Goal: Obtain resource: Download file/media

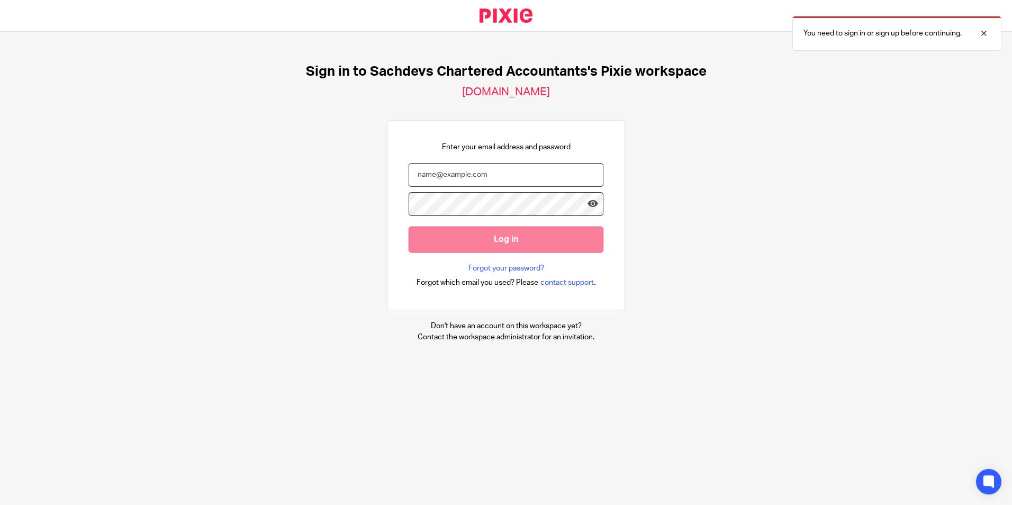
type input "sam@as1group.co.uk"
click at [506, 238] on input "Log in" at bounding box center [506, 240] width 195 height 26
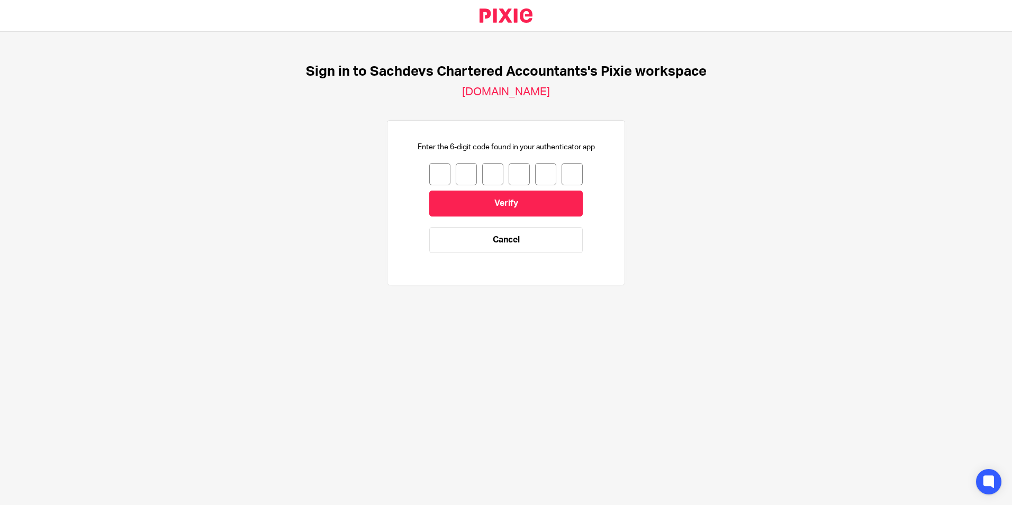
click at [432, 171] on input "number" at bounding box center [439, 174] width 21 height 22
type input "3"
type input "8"
type input "1"
type input "6"
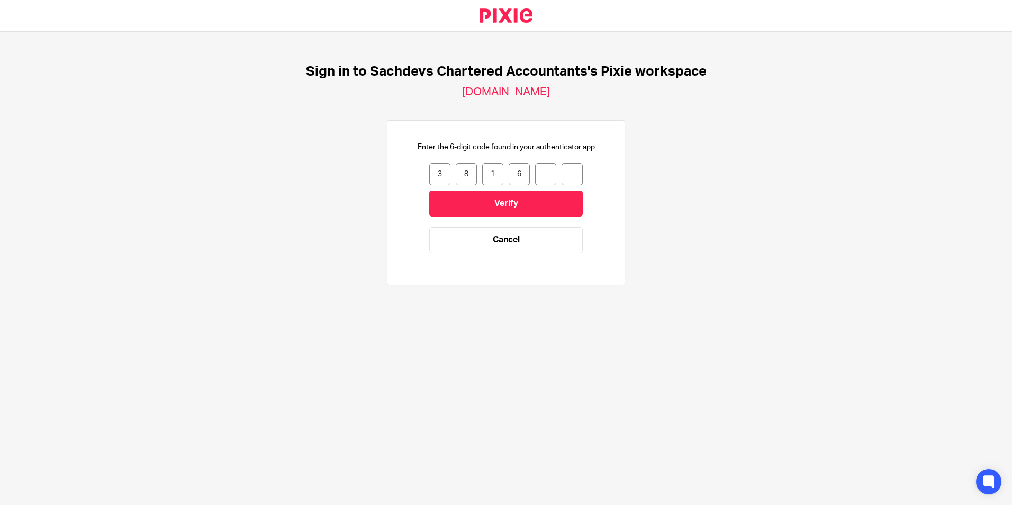
type input "4"
type input "1"
click at [550, 204] on input "Verify" at bounding box center [506, 204] width 154 height 26
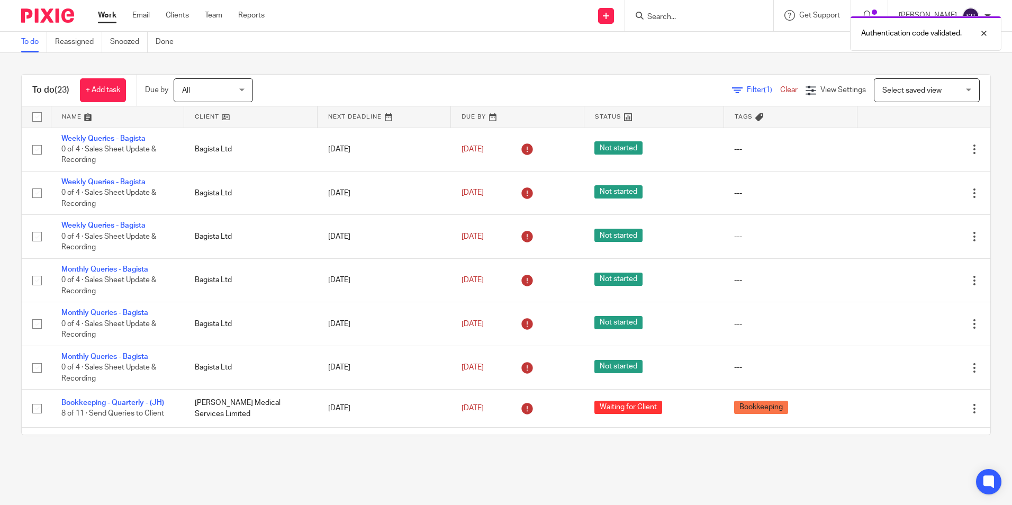
click at [679, 11] on div "Authentication code validated." at bounding box center [754, 31] width 496 height 40
click at [684, 22] on div "Authentication code validated." at bounding box center [754, 31] width 496 height 40
click at [682, 19] on div "Authentication code validated." at bounding box center [754, 31] width 496 height 40
click at [679, 16] on div "Authentication code validated." at bounding box center [754, 31] width 496 height 40
click at [680, 15] on div "Authentication code validated." at bounding box center [754, 31] width 496 height 40
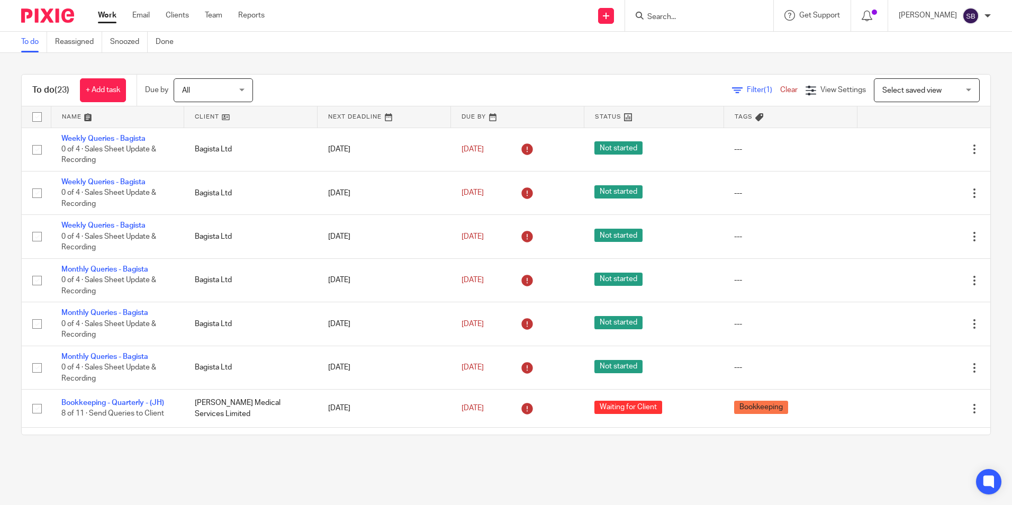
click at [681, 15] on div "Authentication code validated." at bounding box center [754, 31] width 496 height 40
click at [681, 15] on input "Search" at bounding box center [694, 18] width 95 height 10
click at [685, 11] on form at bounding box center [703, 15] width 113 height 13
click at [685, 16] on input "Search" at bounding box center [694, 18] width 95 height 10
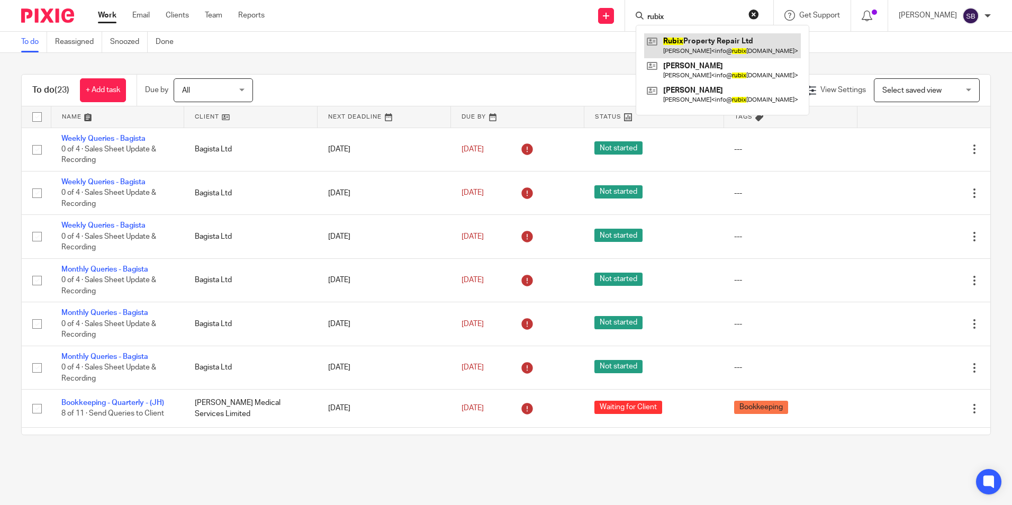
type input "rubix"
click at [747, 49] on link at bounding box center [722, 45] width 157 height 24
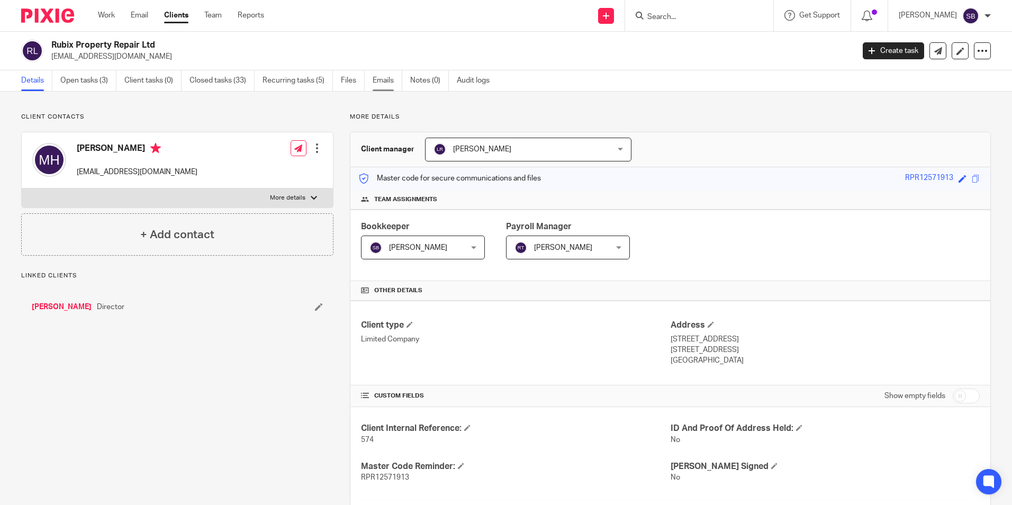
click at [386, 80] on link "Emails" at bounding box center [388, 80] width 30 height 21
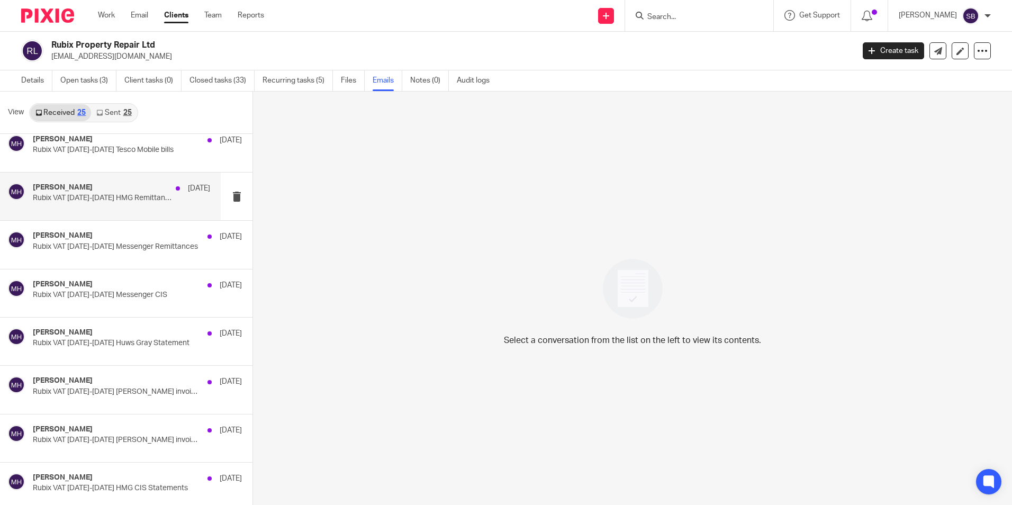
scroll to position [635, 0]
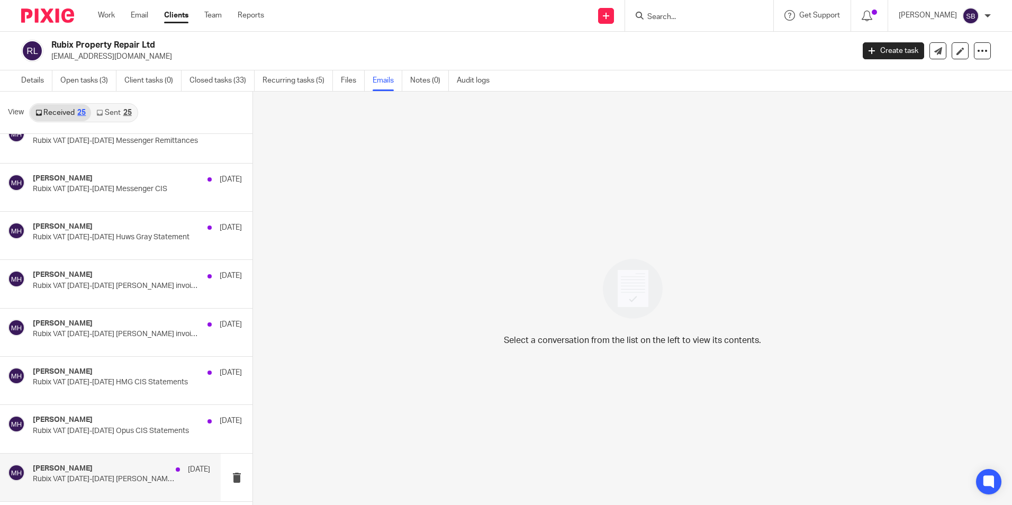
click at [109, 484] on p "Rubix VAT Feb-April 2025 EH Smith Statements" at bounding box center [104, 479] width 142 height 9
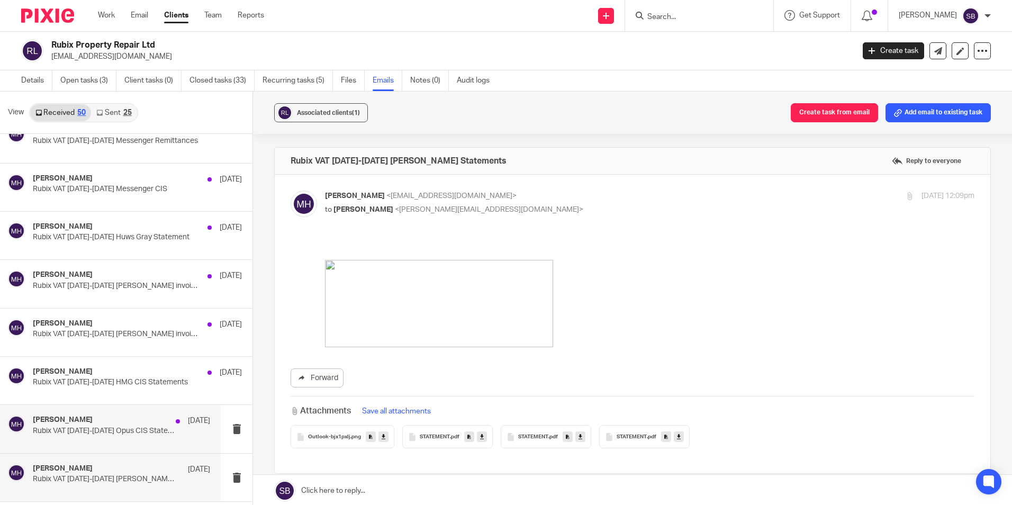
scroll to position [0, 0]
click at [393, 411] on button "Save all attachments" at bounding box center [396, 412] width 75 height 12
click at [383, 409] on button "Save all attachments" at bounding box center [396, 412] width 75 height 12
click at [934, 39] on p "Attachments saved." at bounding box center [929, 33] width 66 height 11
click at [382, 436] on icon at bounding box center [384, 437] width 4 height 8
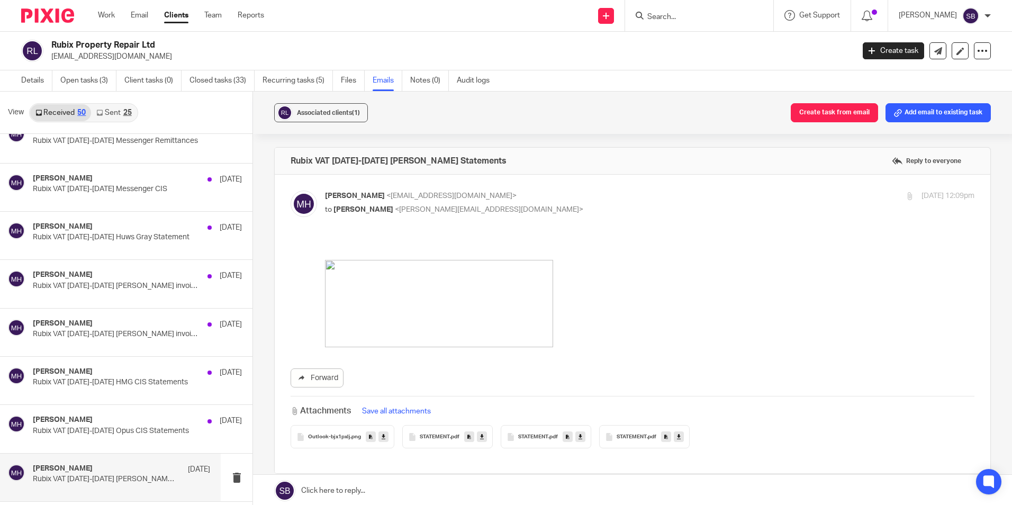
click at [481, 434] on icon at bounding box center [482, 437] width 4 height 8
click at [580, 437] on icon at bounding box center [581, 437] width 4 height 8
click at [682, 437] on link at bounding box center [679, 437] width 10 height 11
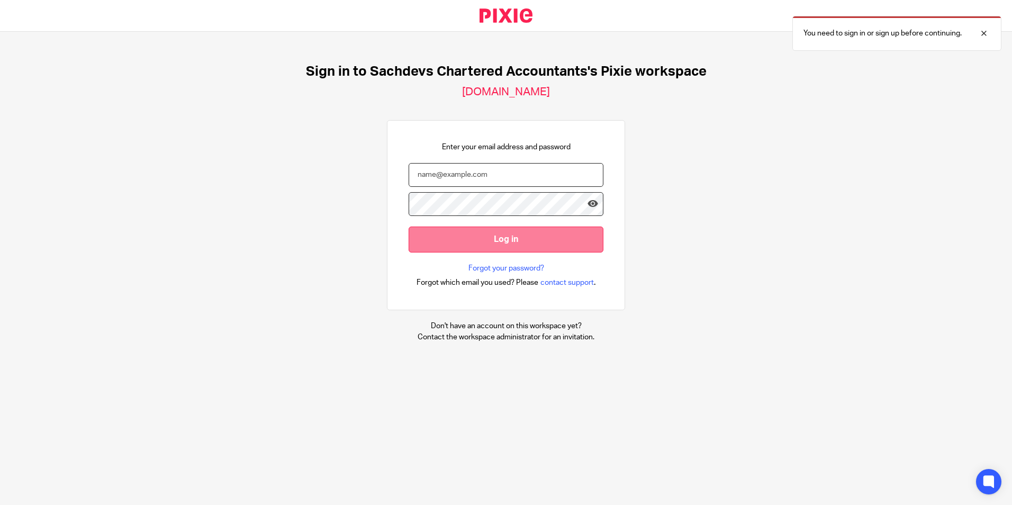
type input "[PERSON_NAME][EMAIL_ADDRESS][DOMAIN_NAME]"
click at [487, 242] on input "Log in" at bounding box center [506, 240] width 195 height 26
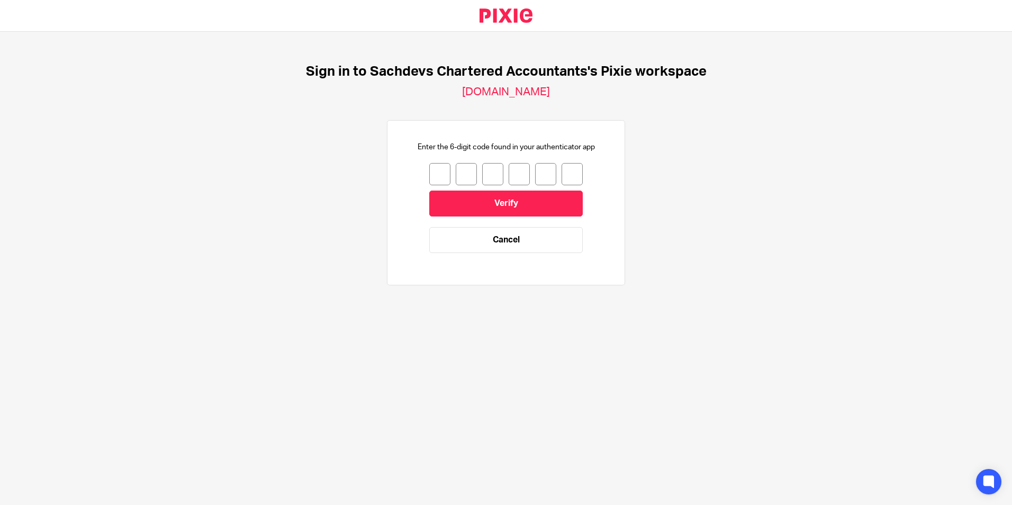
click at [429, 170] on input "number" at bounding box center [439, 174] width 21 height 22
type input "0"
type input "2"
type input "8"
type input "1"
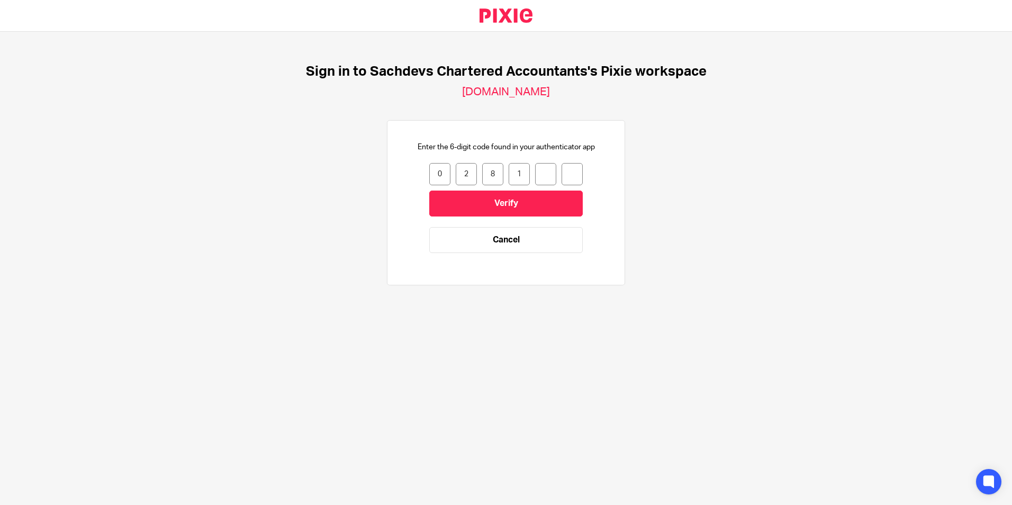
type input "9"
type input "3"
click at [497, 199] on input "Verify" at bounding box center [506, 204] width 154 height 26
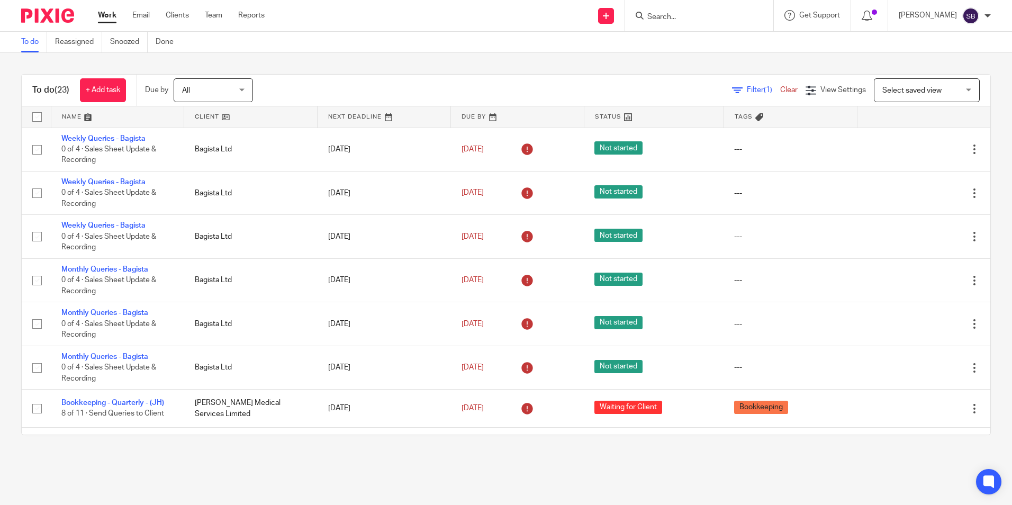
click at [696, 13] on input "Search" at bounding box center [694, 18] width 95 height 10
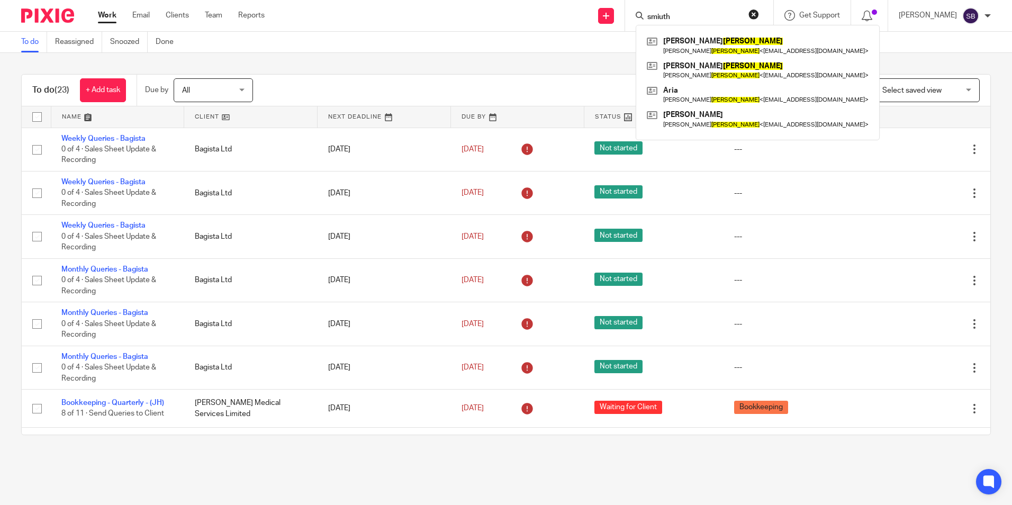
type input "smiuth"
drag, startPoint x: 710, startPoint y: 12, endPoint x: 672, endPoint y: 9, distance: 38.2
click at [672, 9] on form "smiuth" at bounding box center [703, 15] width 113 height 13
drag, startPoint x: 704, startPoint y: 16, endPoint x: 634, endPoint y: 8, distance: 70.3
click at [634, 8] on div "Send new email Create task Add client Request signature smiuth Richard Smith Ri…" at bounding box center [647, 15] width 732 height 31
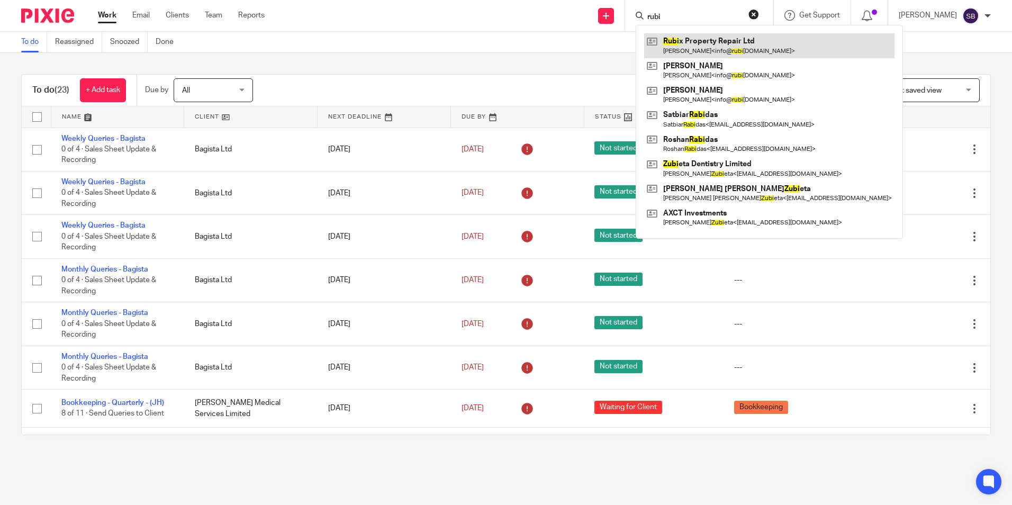
type input "rubi"
click at [718, 41] on link at bounding box center [769, 45] width 250 height 24
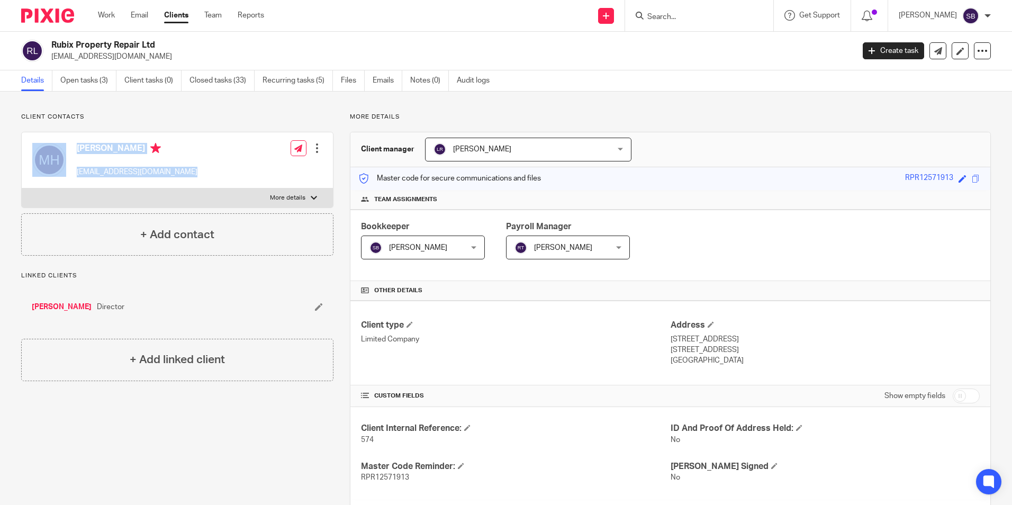
drag, startPoint x: 271, startPoint y: 113, endPoint x: 297, endPoint y: 107, distance: 26.6
click at [297, 107] on div "Client contacts [PERSON_NAME] [EMAIL_ADDRESS][DOMAIN_NAME] Edit contact Create …" at bounding box center [506, 510] width 1012 height 837
click at [375, 86] on link "Emails" at bounding box center [388, 80] width 30 height 21
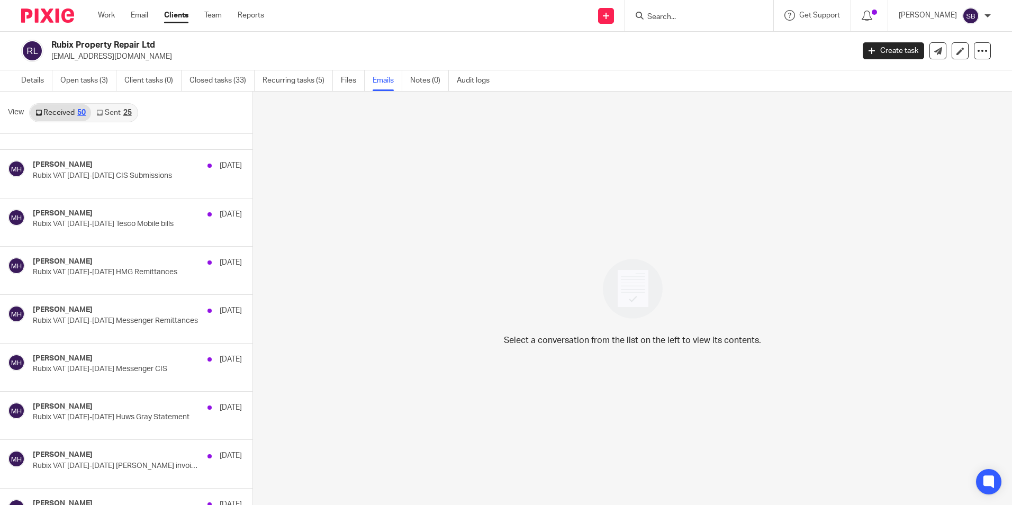
scroll to position [437, 0]
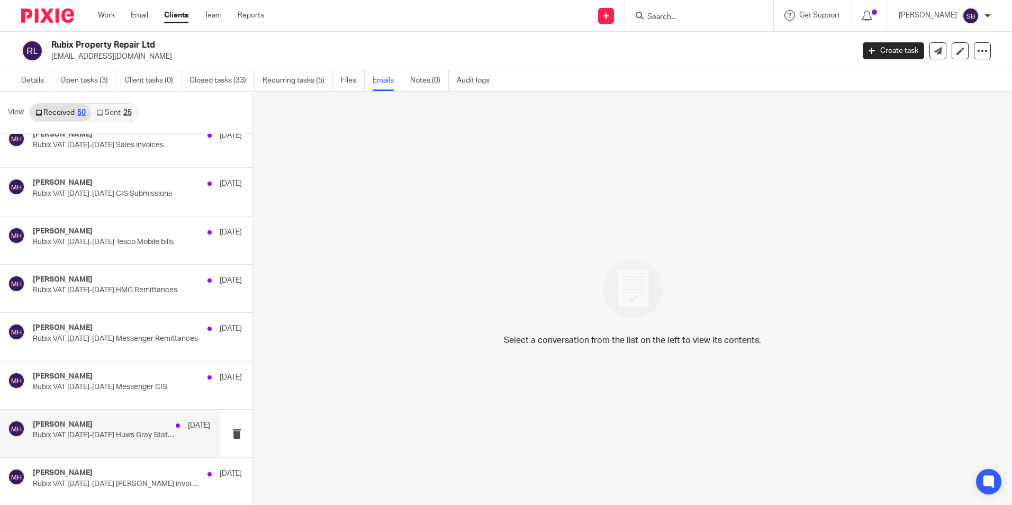
click at [124, 438] on p "Rubix VAT [DATE]-[DATE] Huws Gray Statement" at bounding box center [104, 435] width 142 height 9
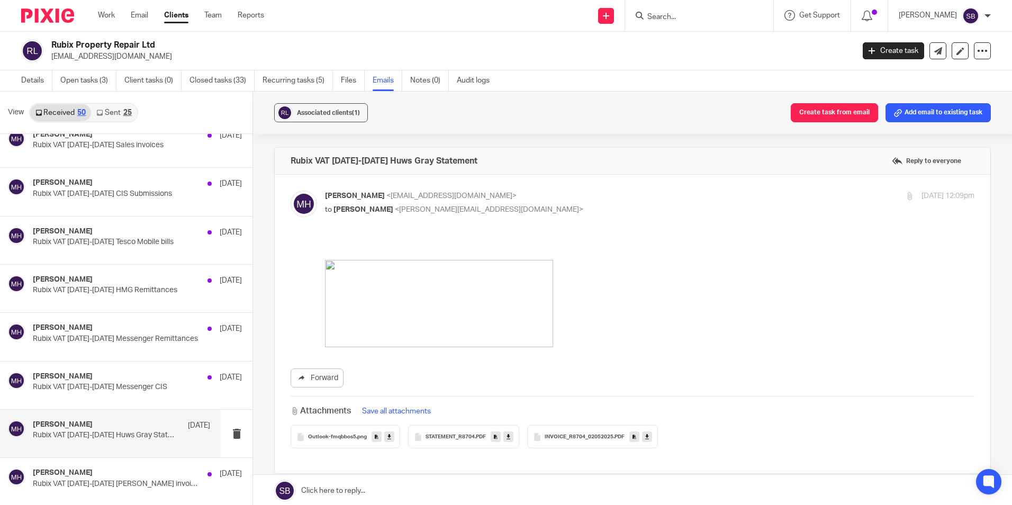
scroll to position [53, 0]
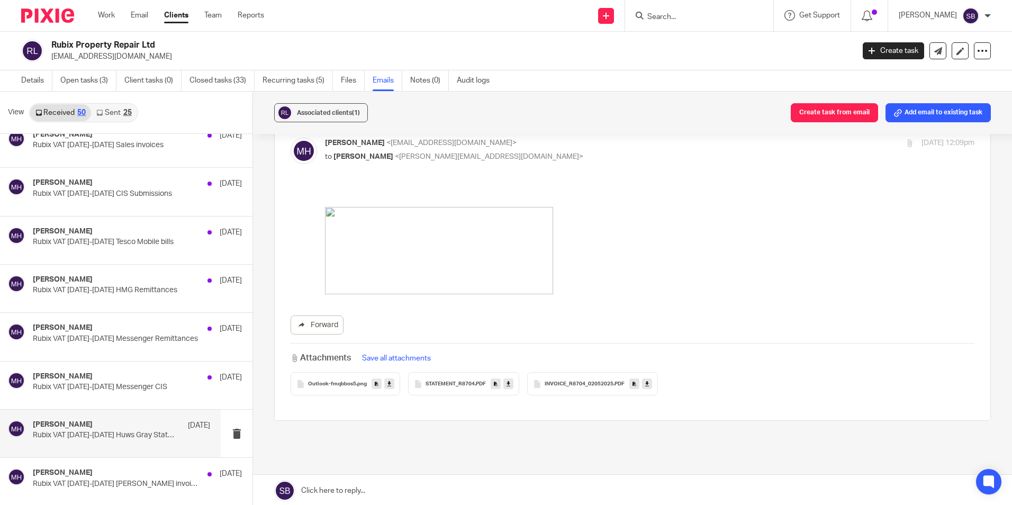
click at [510, 386] on link at bounding box center [509, 384] width 10 height 11
click at [646, 386] on icon at bounding box center [648, 384] width 4 height 8
